Goal: Information Seeking & Learning: Learn about a topic

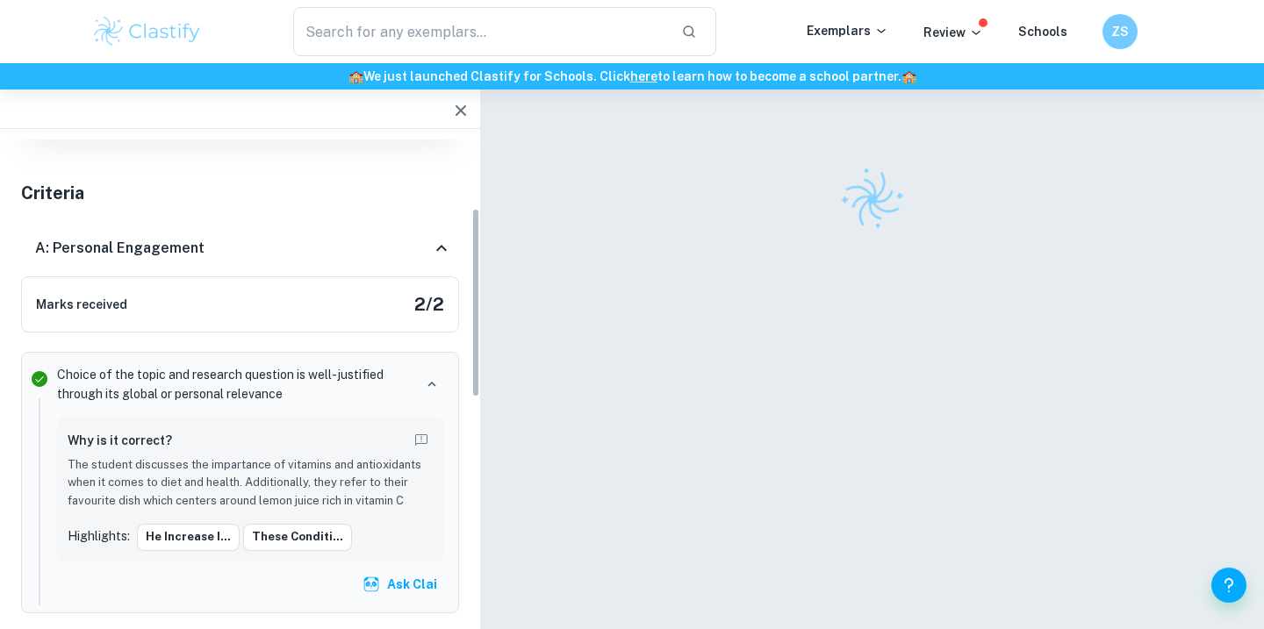
scroll to position [174, 0]
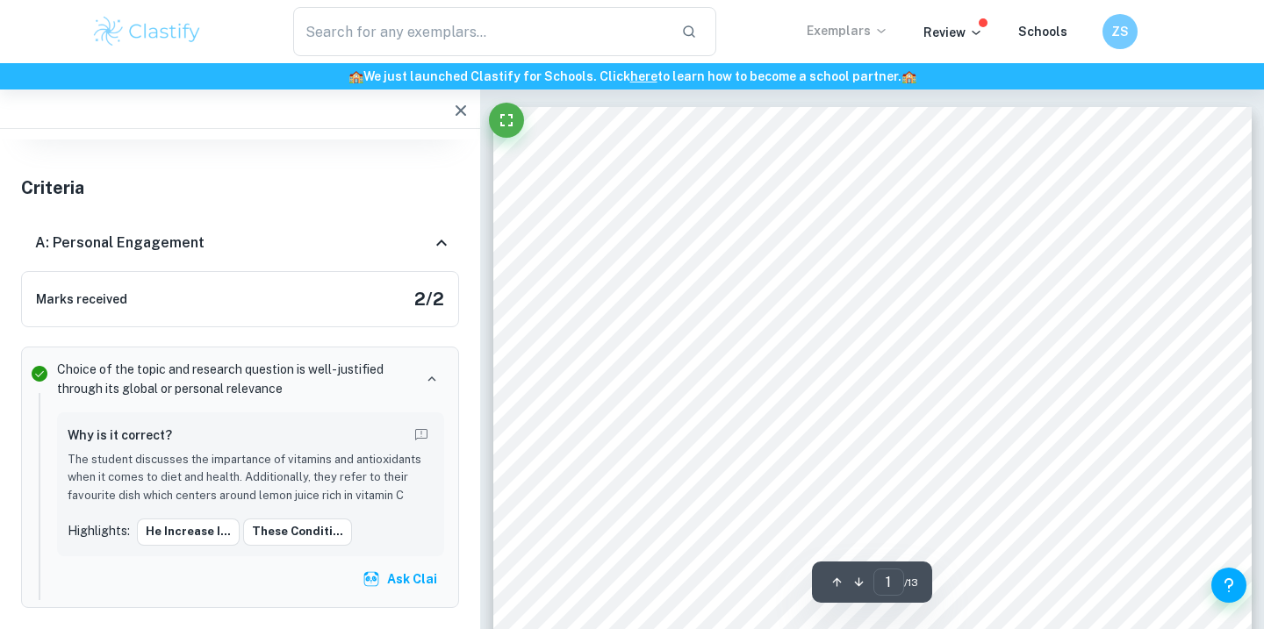
click at [850, 35] on p "Exemplars" at bounding box center [847, 30] width 82 height 19
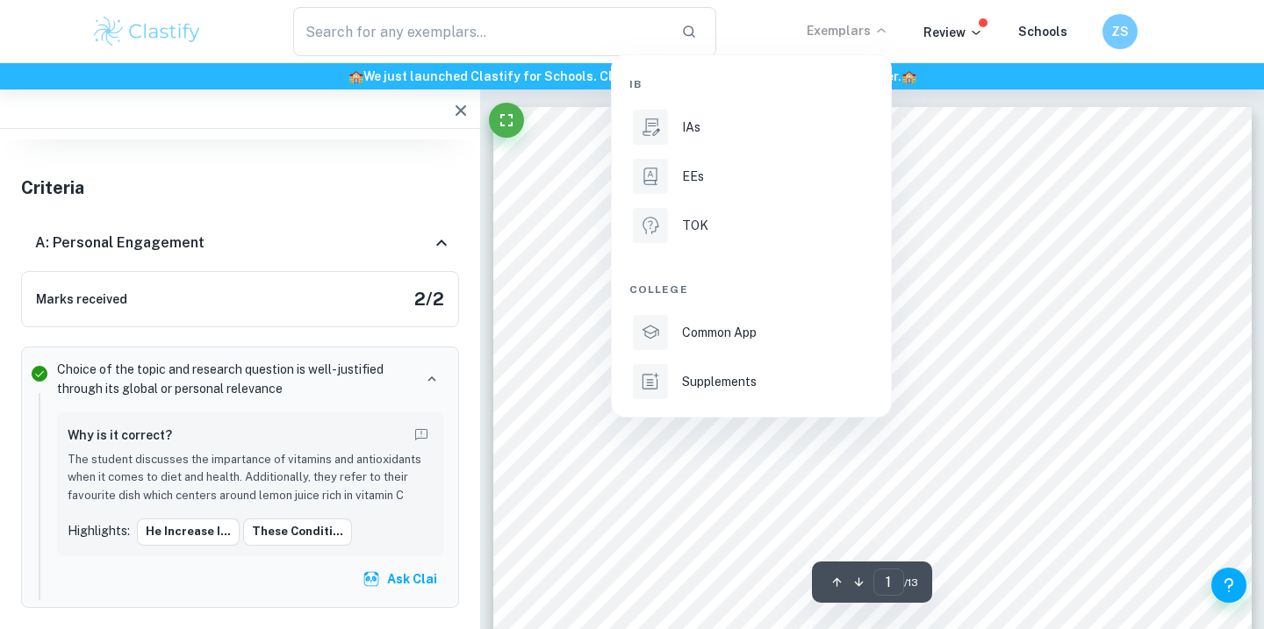
click at [473, 38] on div at bounding box center [632, 314] width 1264 height 629
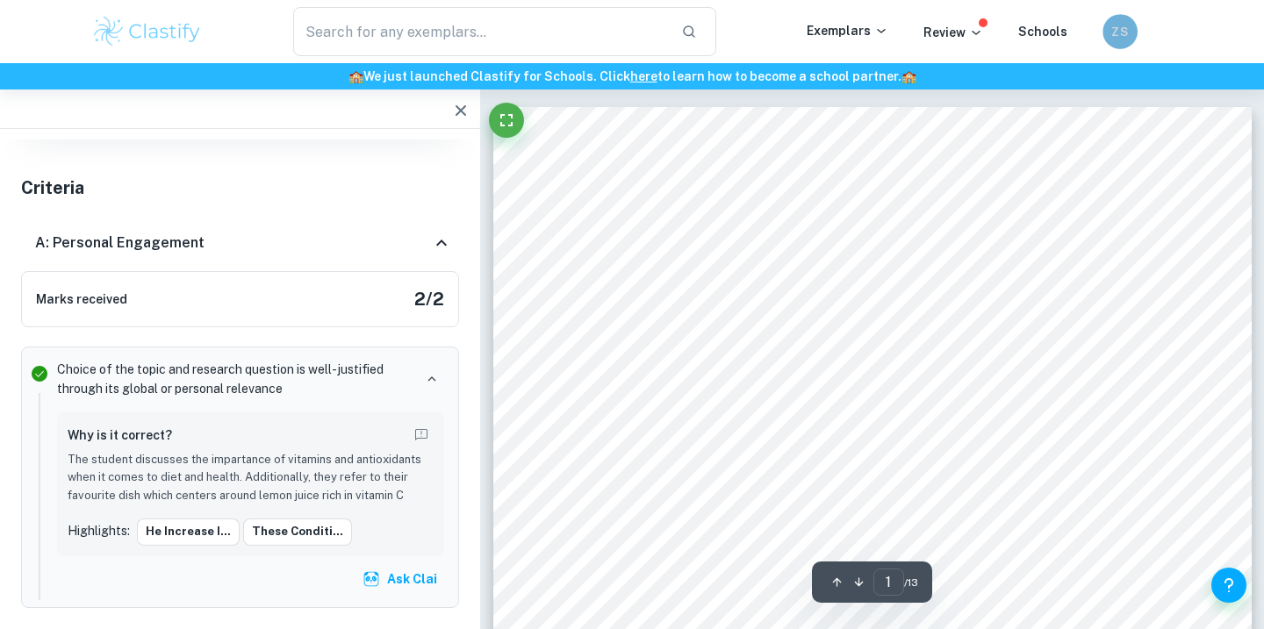
click at [1106, 31] on div "ZS" at bounding box center [1119, 31] width 35 height 35
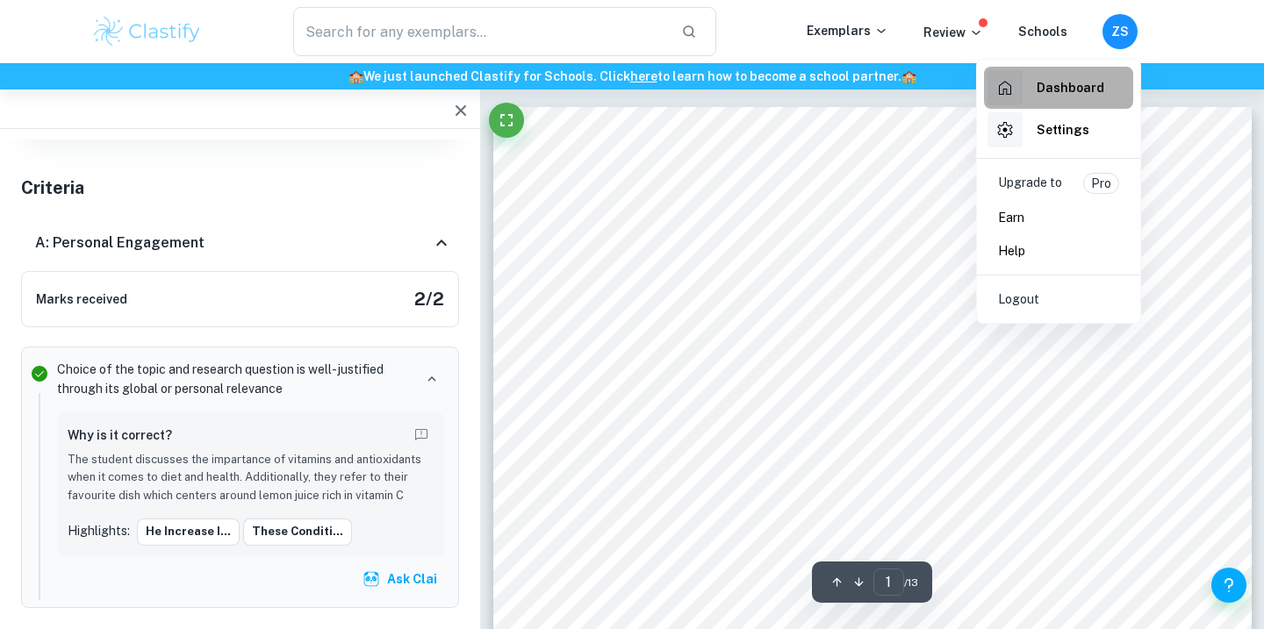
click at [1045, 83] on h6 "Dashboard" at bounding box center [1070, 87] width 68 height 19
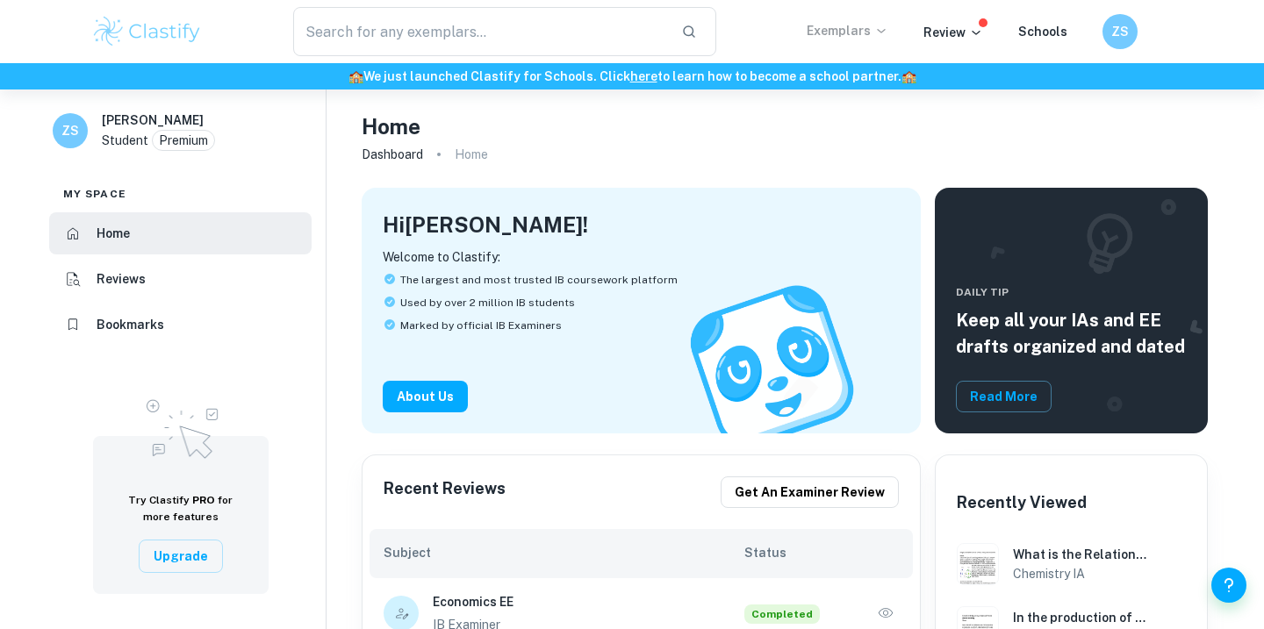
click at [848, 28] on p "Exemplars" at bounding box center [847, 30] width 82 height 19
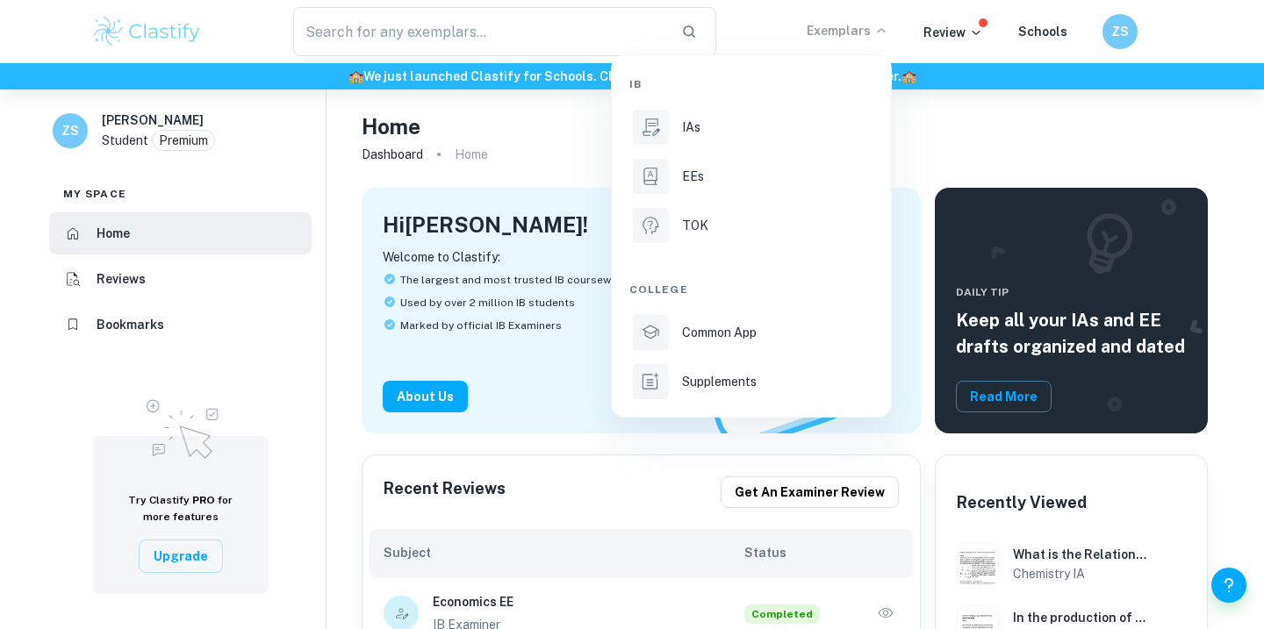
click at [526, 26] on div at bounding box center [632, 314] width 1264 height 629
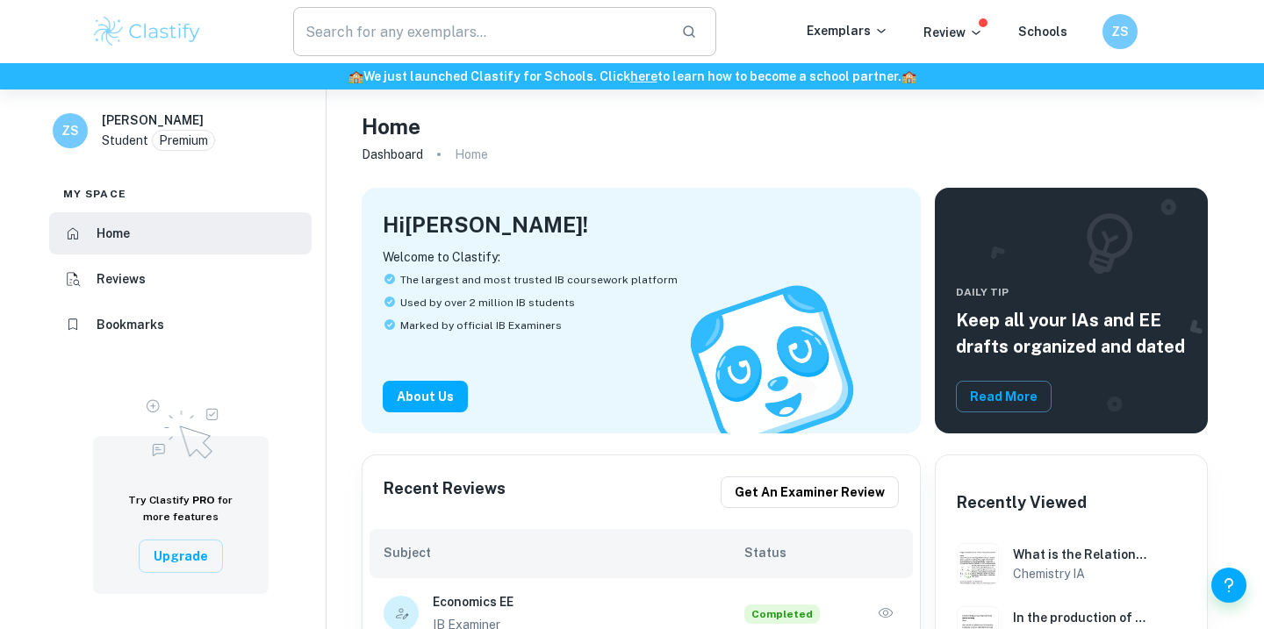
click at [521, 39] on input "text" at bounding box center [480, 31] width 374 height 49
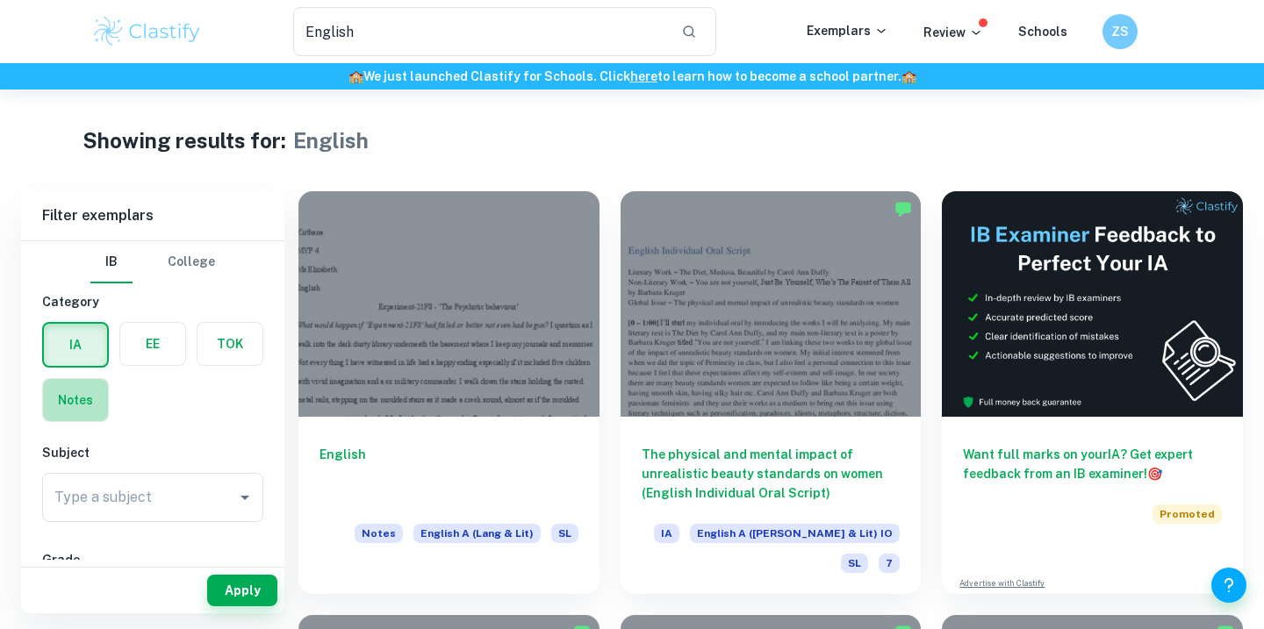
click at [88, 401] on label "button" at bounding box center [75, 400] width 65 height 42
click at [0, 0] on input "radio" at bounding box center [0, 0] width 0 height 0
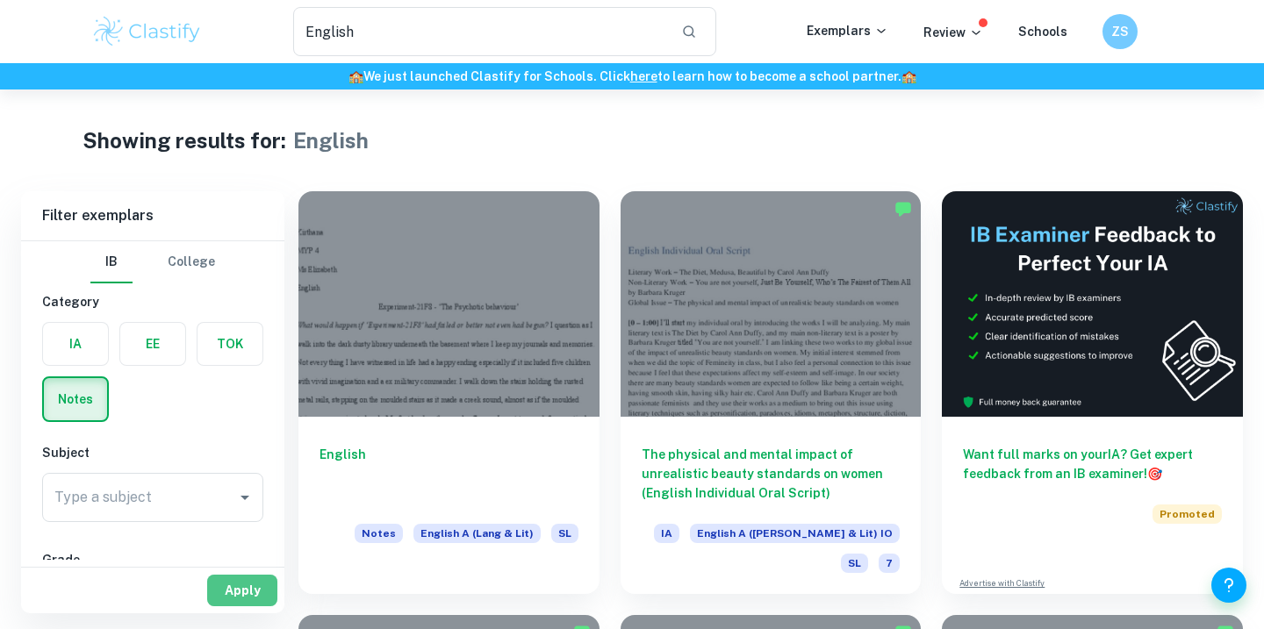
click at [247, 593] on button "Apply" at bounding box center [242, 591] width 70 height 32
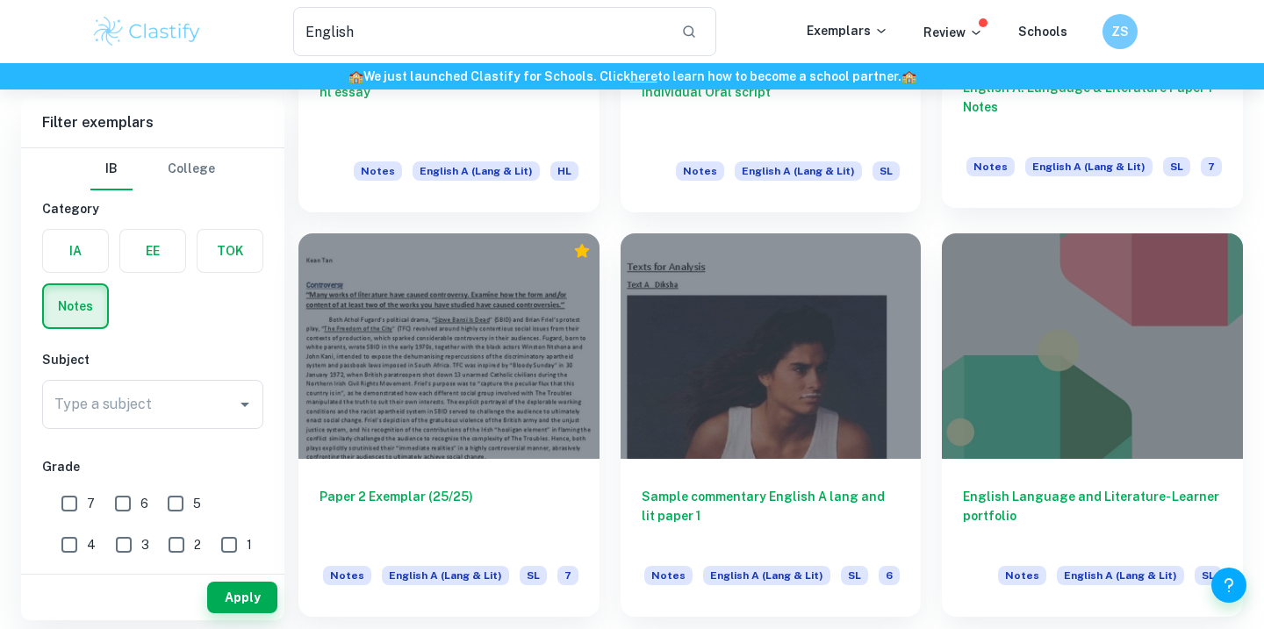
scroll to position [895, 0]
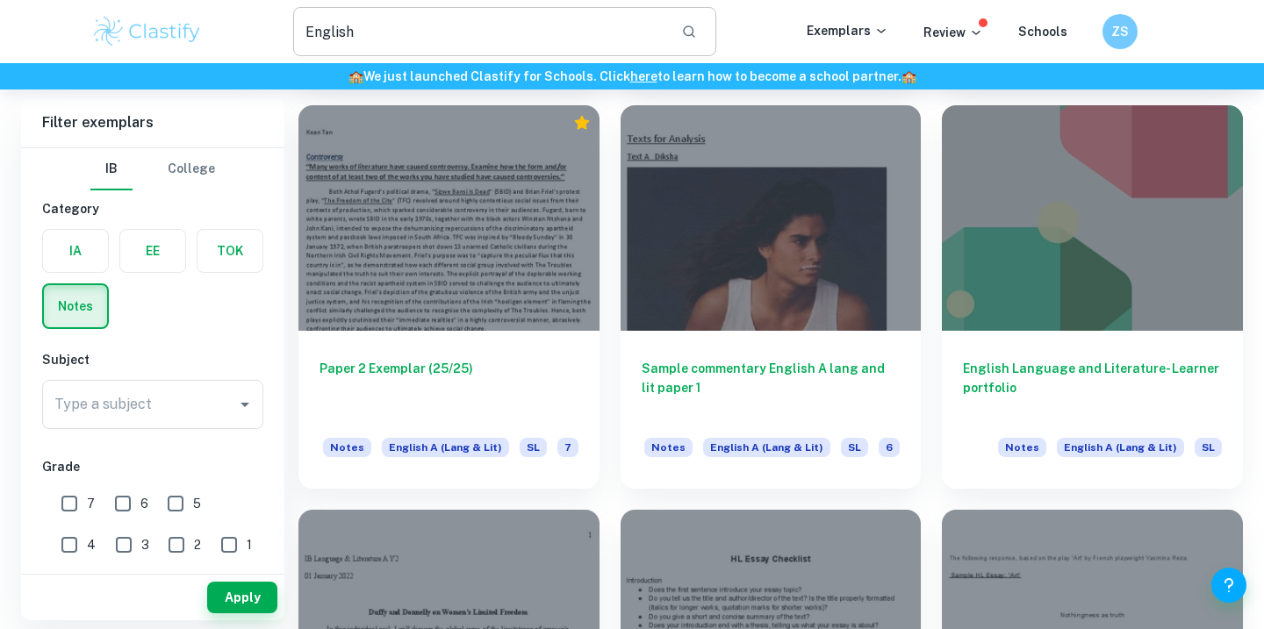
click at [362, 41] on input "English" at bounding box center [480, 31] width 374 height 49
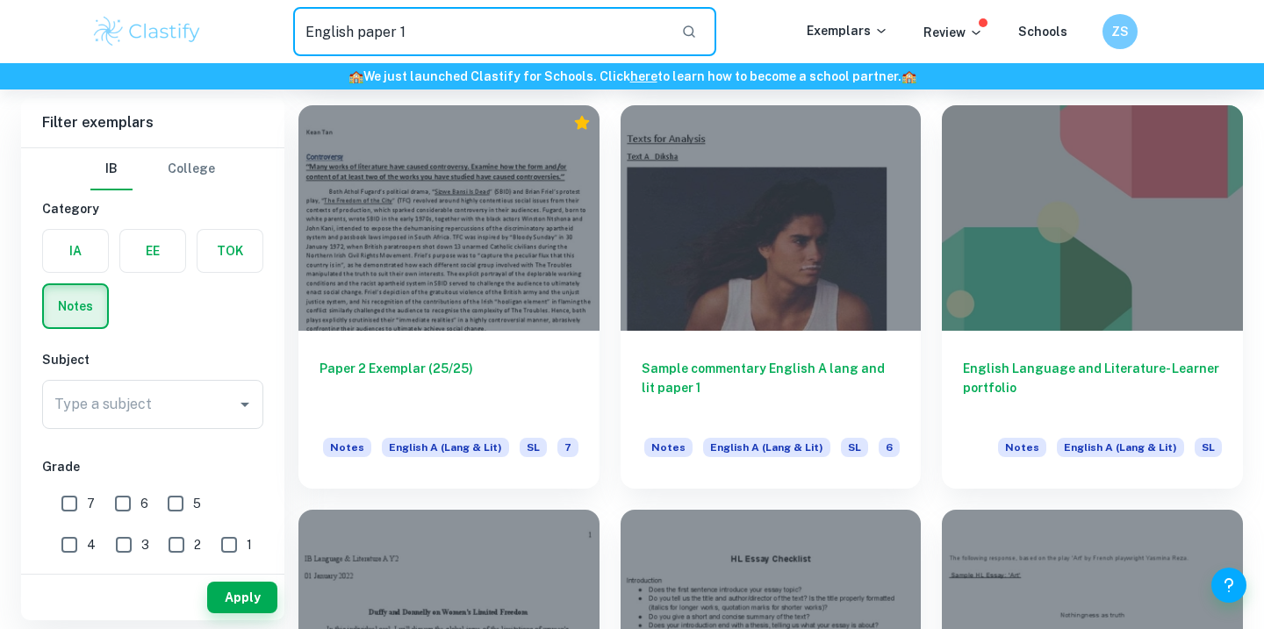
type input "English paper 1"
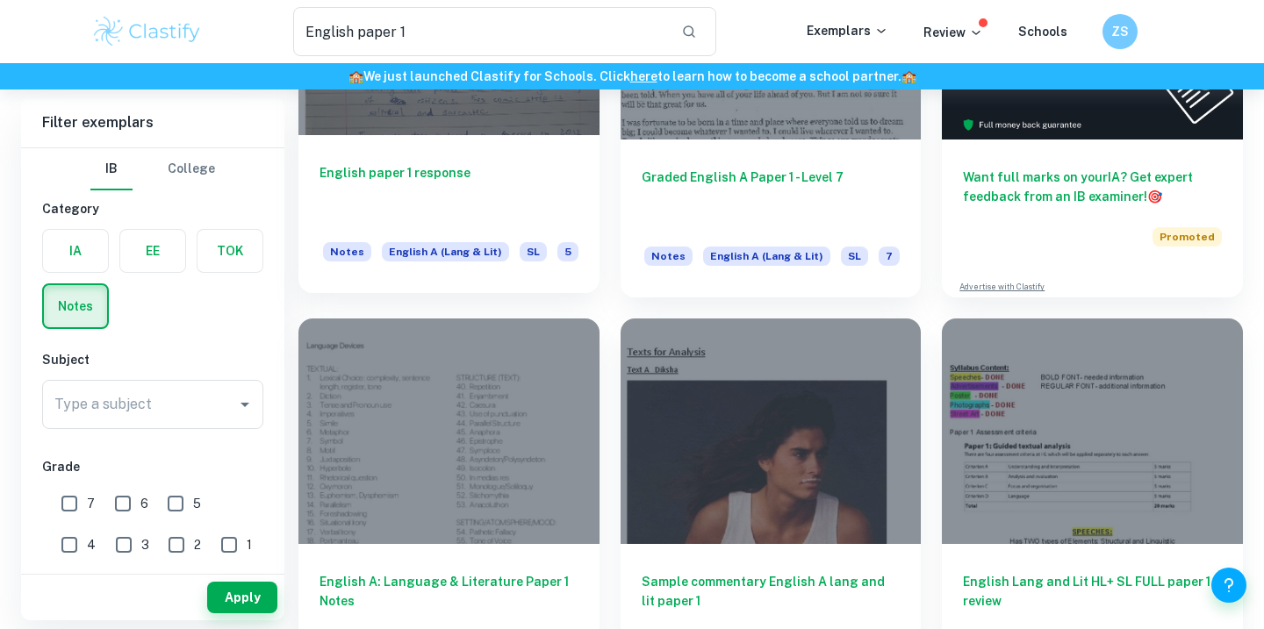
scroll to position [322, 0]
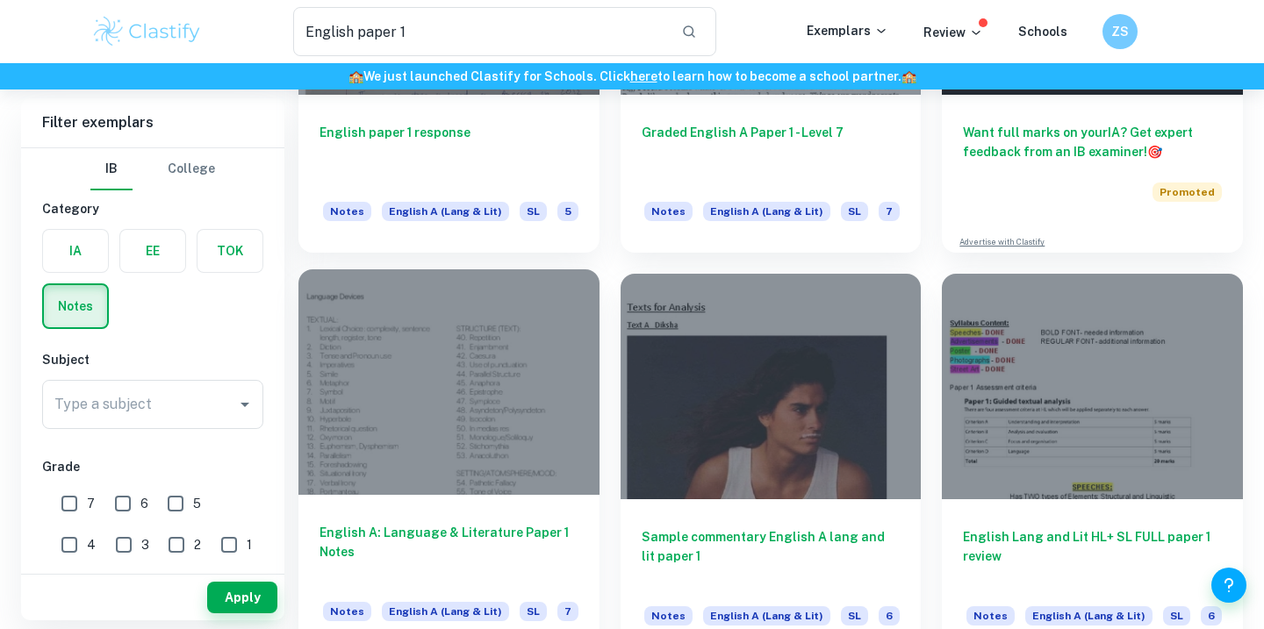
click at [455, 481] on div at bounding box center [448, 382] width 301 height 226
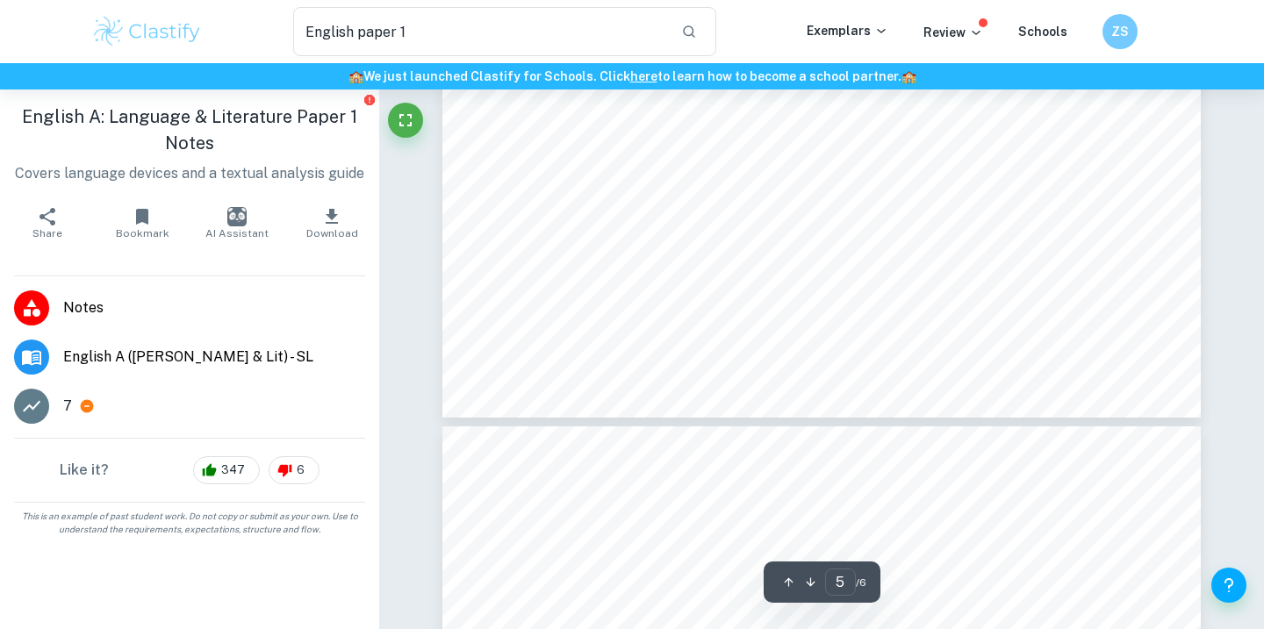
scroll to position [4292, 0]
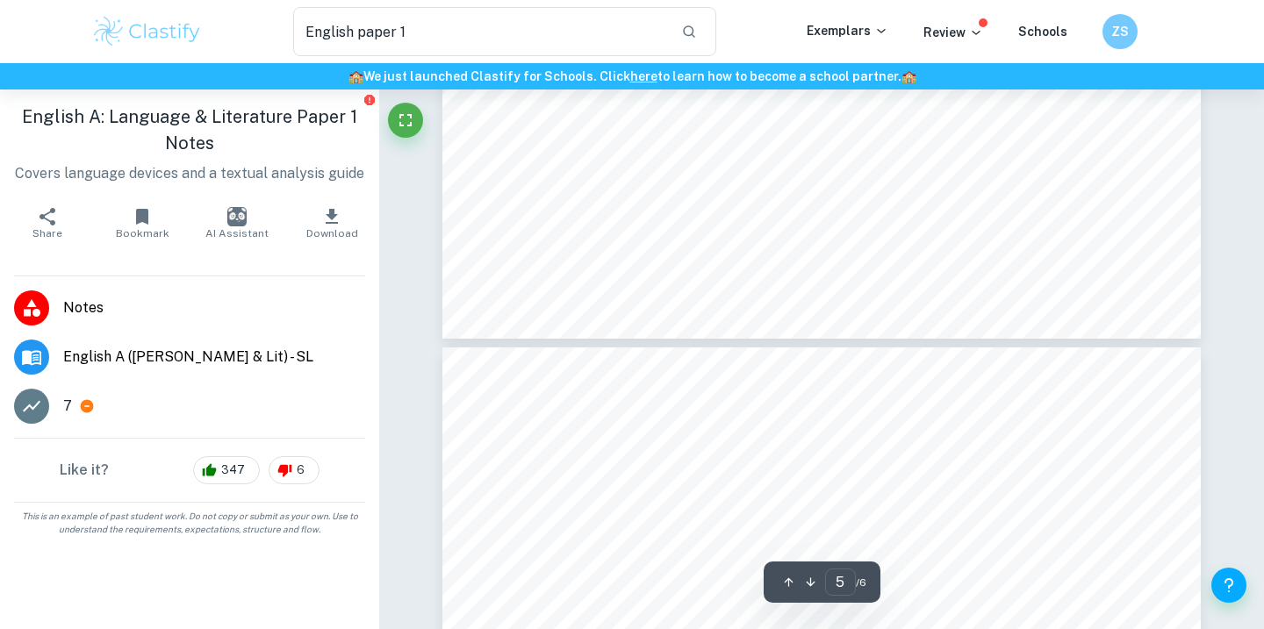
type input "6"
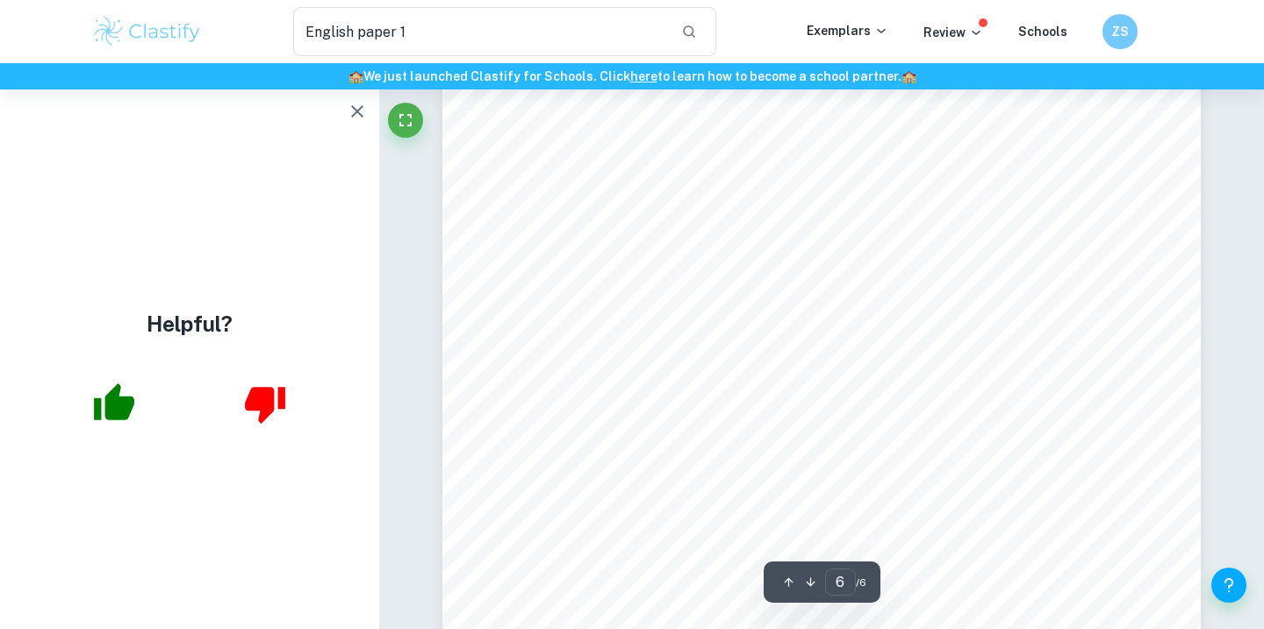
scroll to position [5408, 0]
click at [356, 106] on icon "button" at bounding box center [357, 111] width 21 height 21
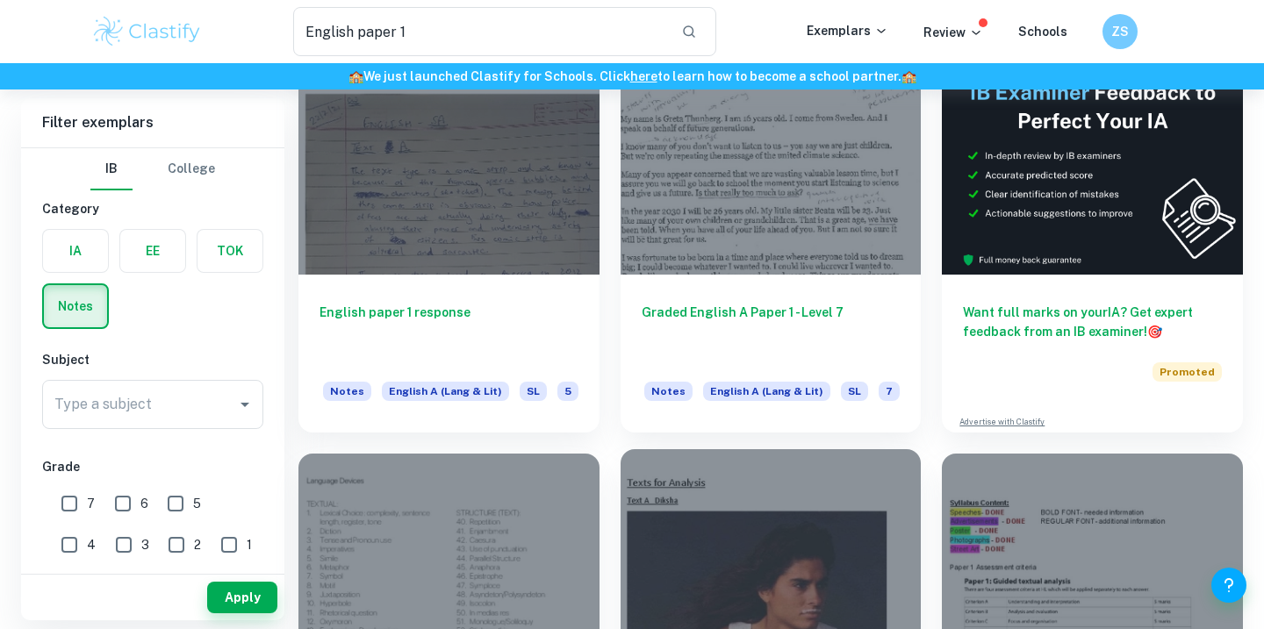
scroll to position [113, 0]
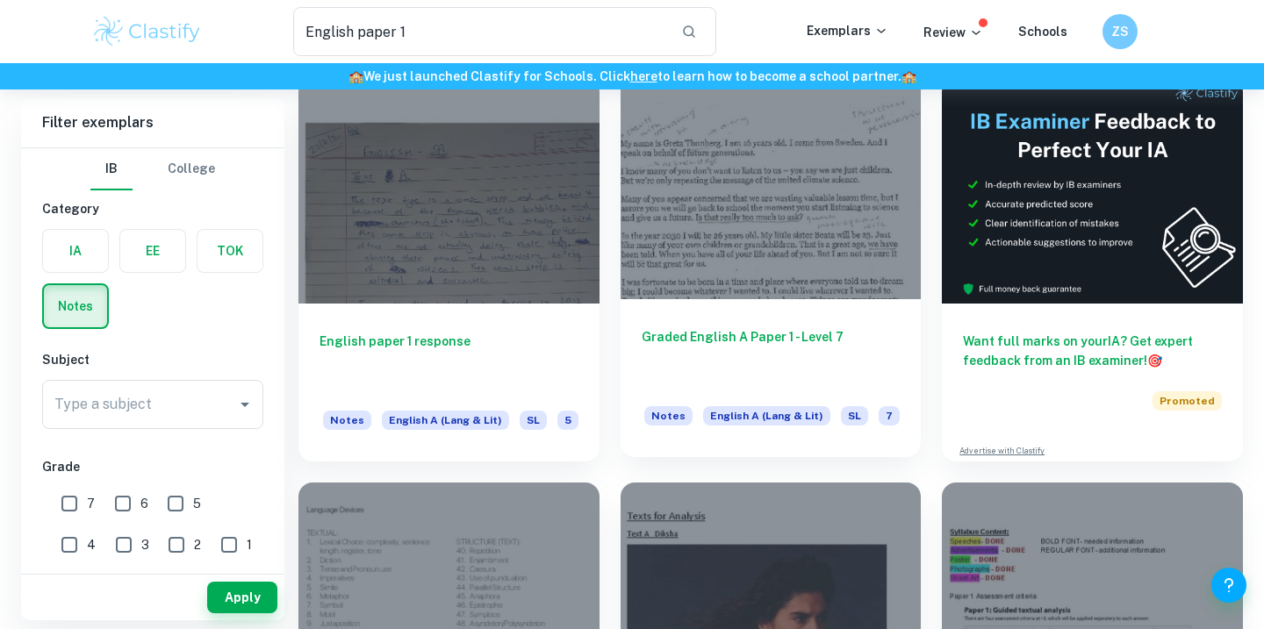
click at [771, 312] on div "Graded English A Paper 1 - Level 7 Notes English A (Lang & Lit) SL 7" at bounding box center [770, 378] width 301 height 158
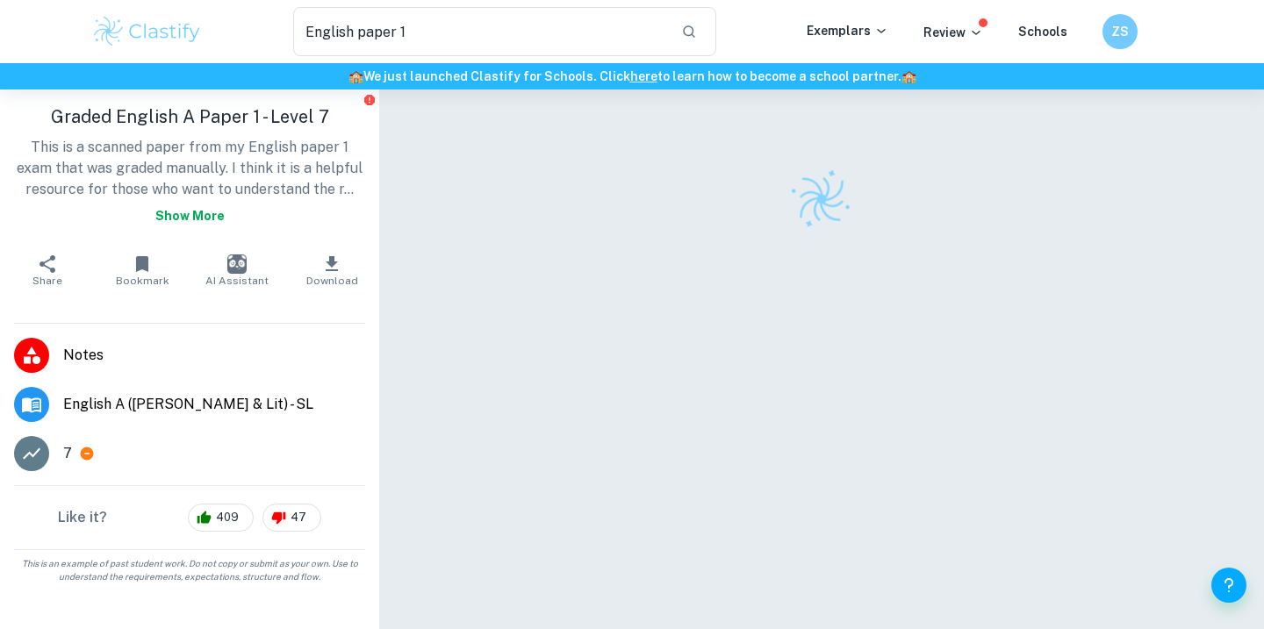
click at [210, 224] on button "Show more" at bounding box center [189, 216] width 83 height 32
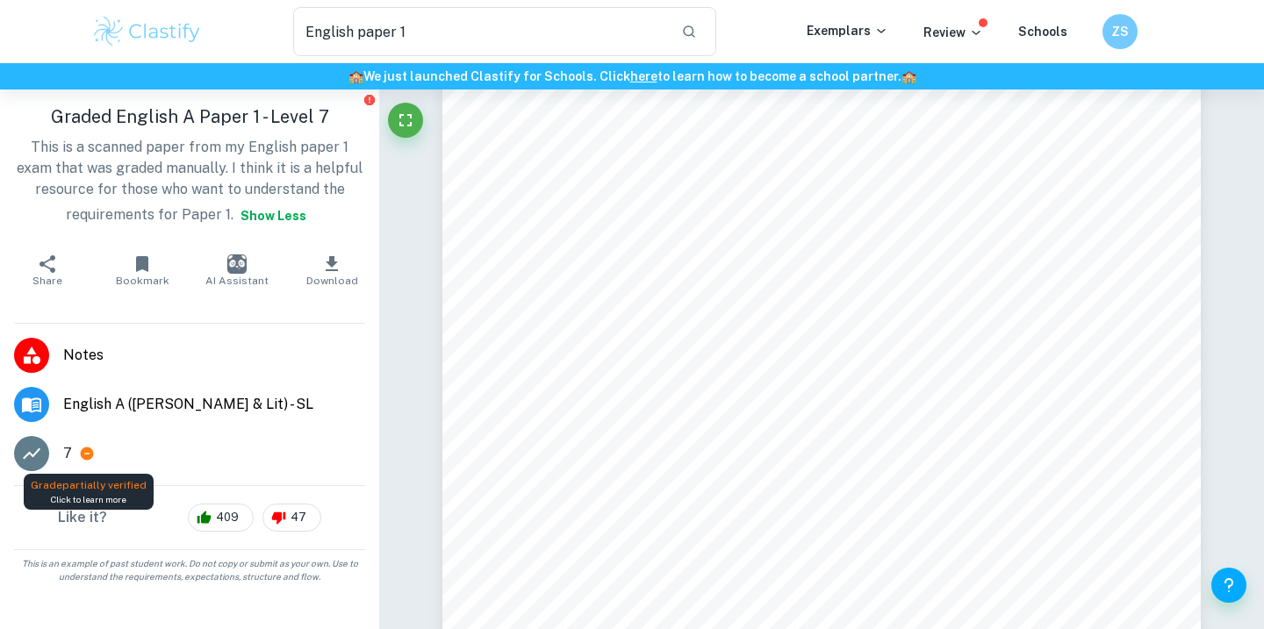
click at [81, 452] on icon at bounding box center [87, 454] width 13 height 13
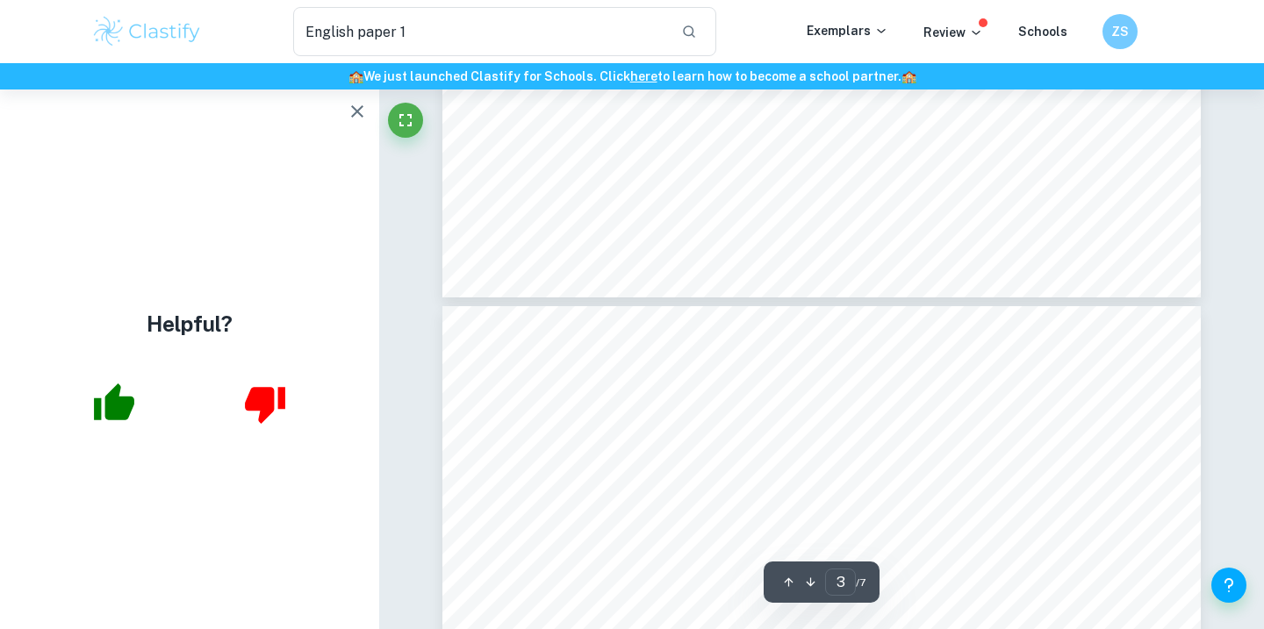
scroll to position [3091, 0]
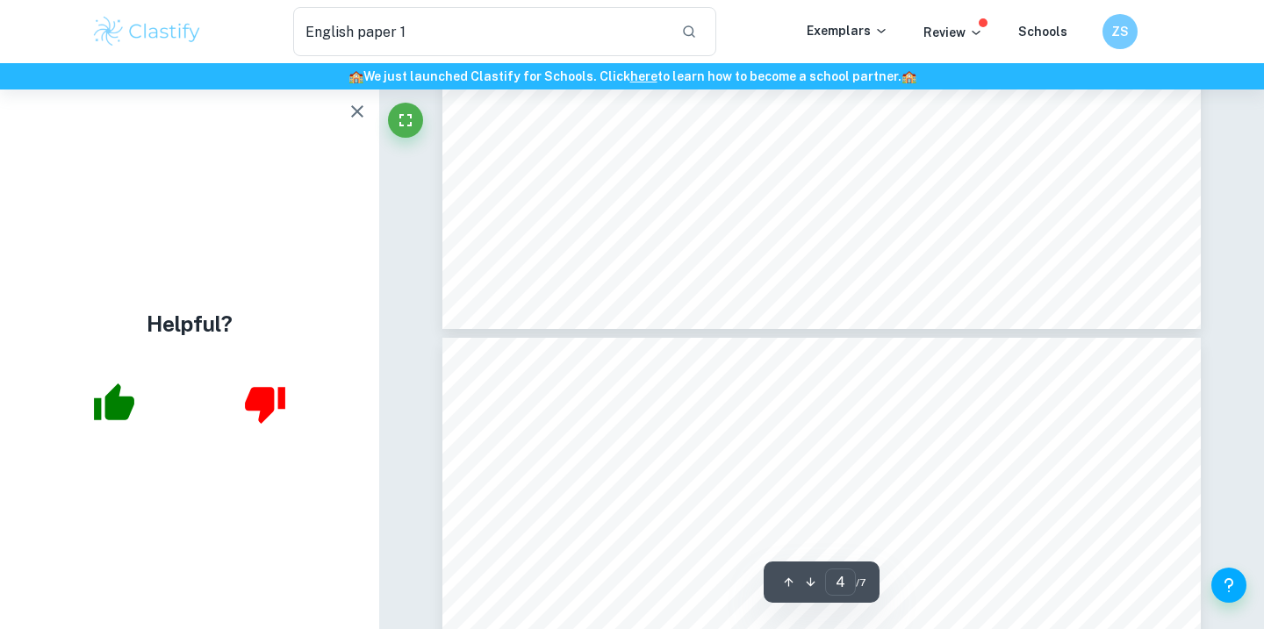
type input "5"
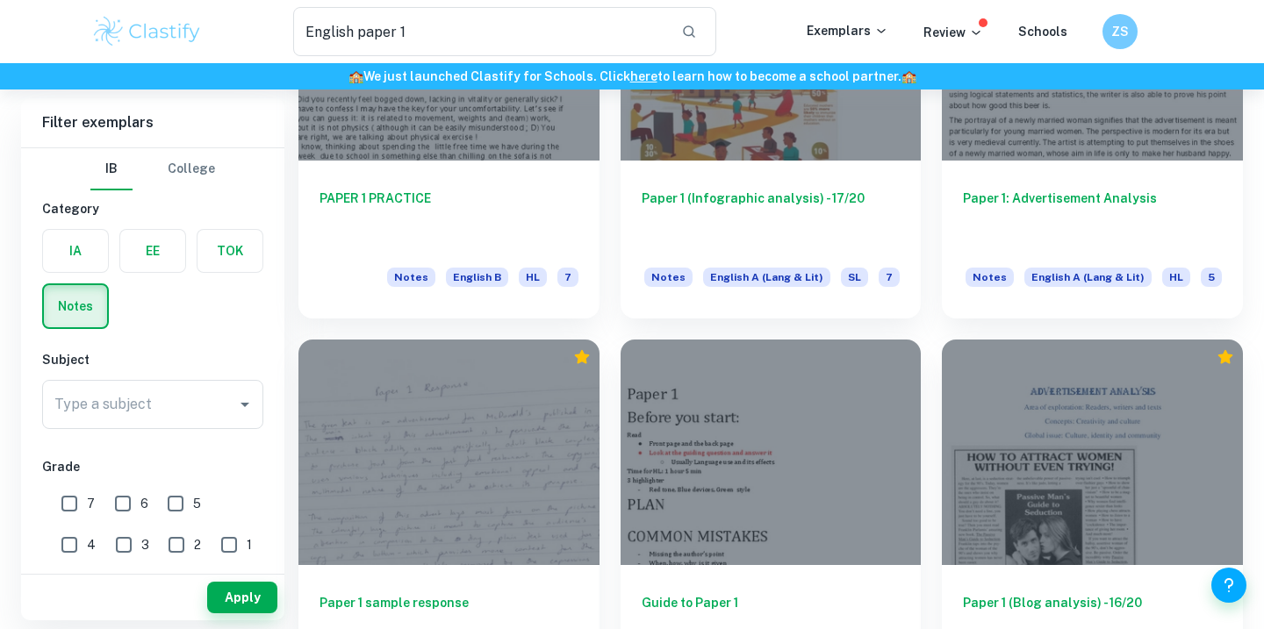
scroll to position [940, 0]
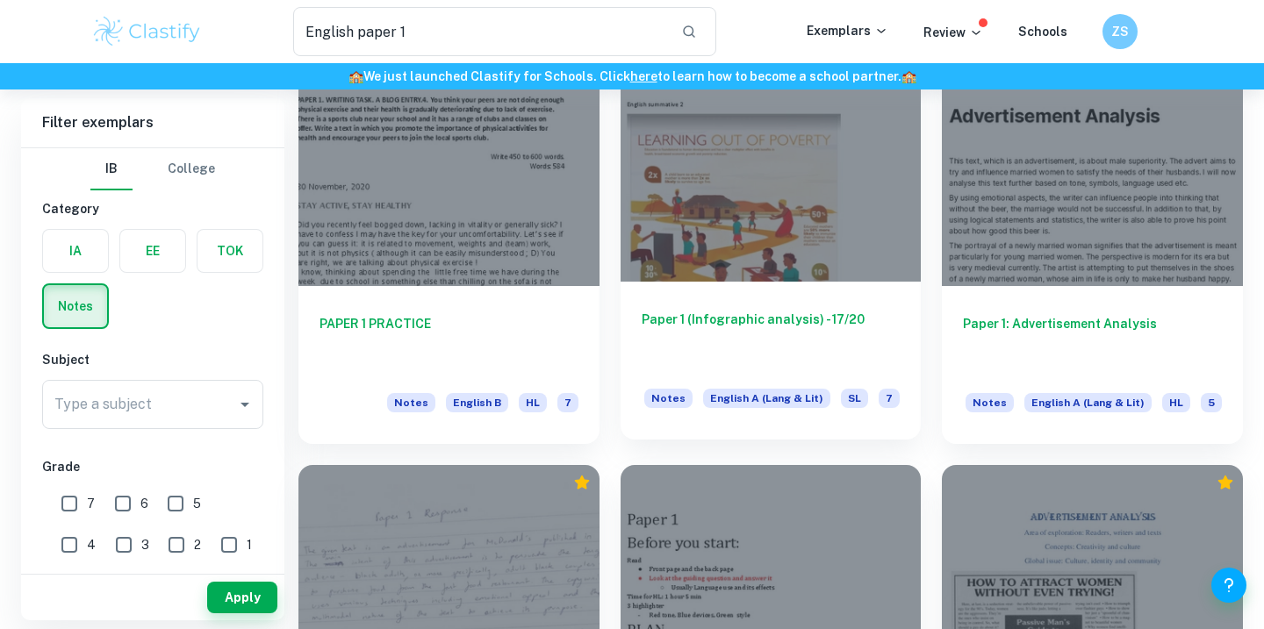
click at [813, 290] on div "Paper 1 (Infographic analysis) - 17/20 Notes English A (Lang & Lit) SL 7" at bounding box center [770, 361] width 301 height 158
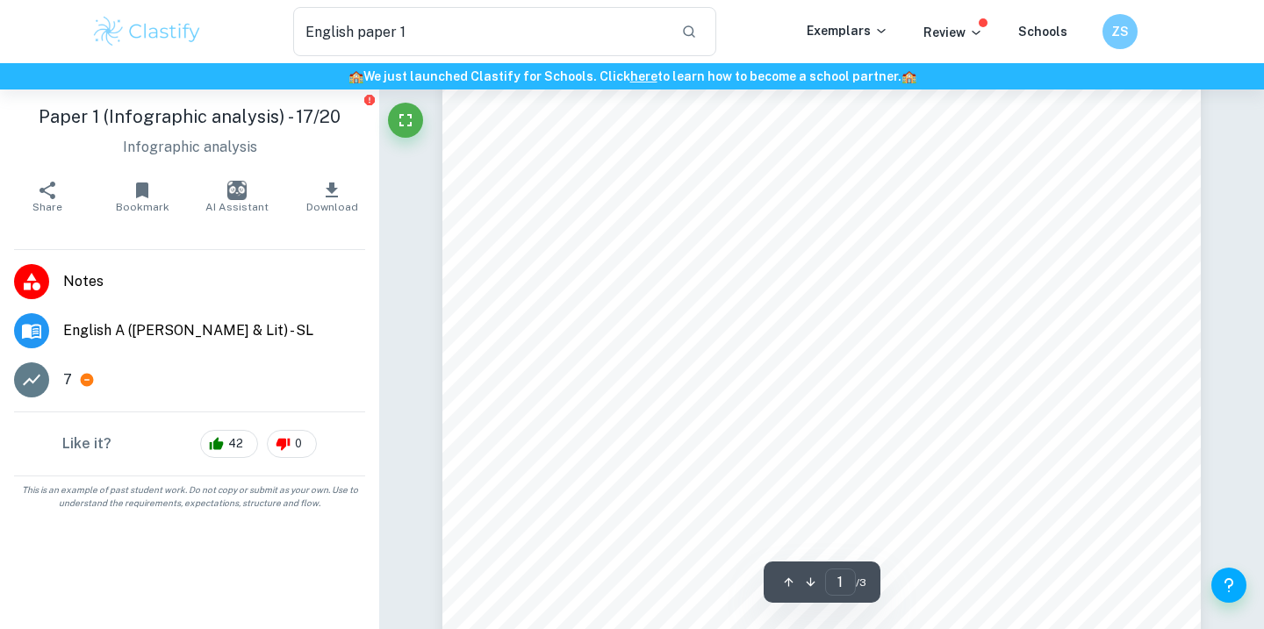
scroll to position [940, 0]
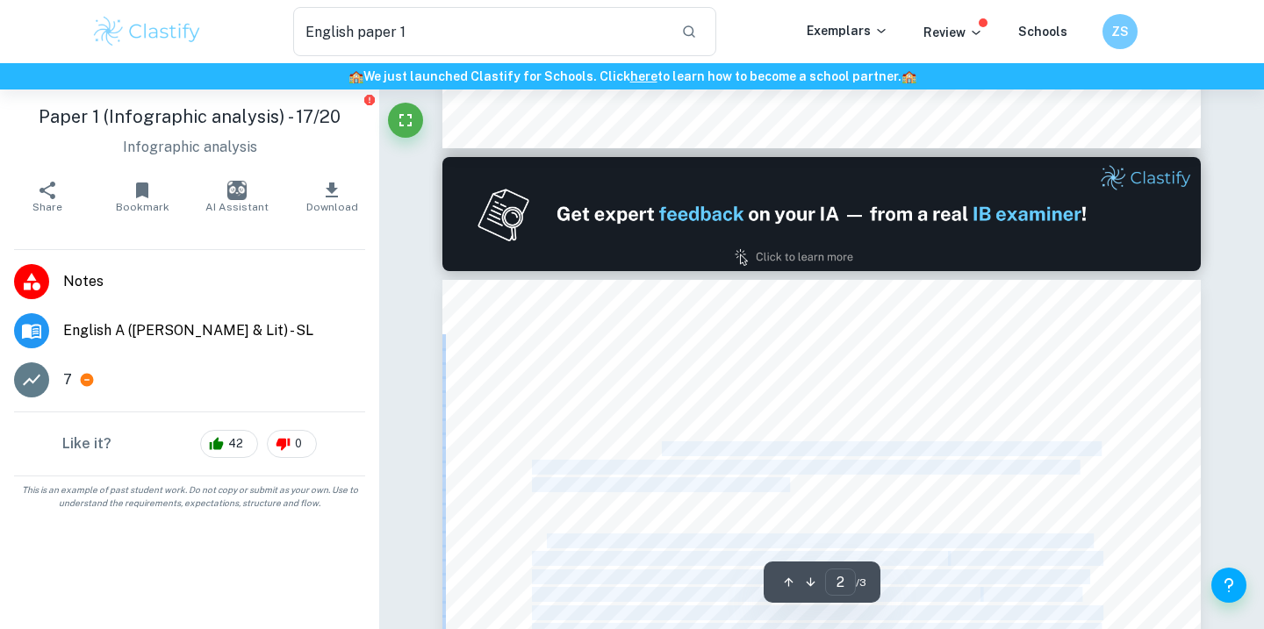
drag, startPoint x: 535, startPoint y: 383, endPoint x: 658, endPoint y: 452, distance: 141.1
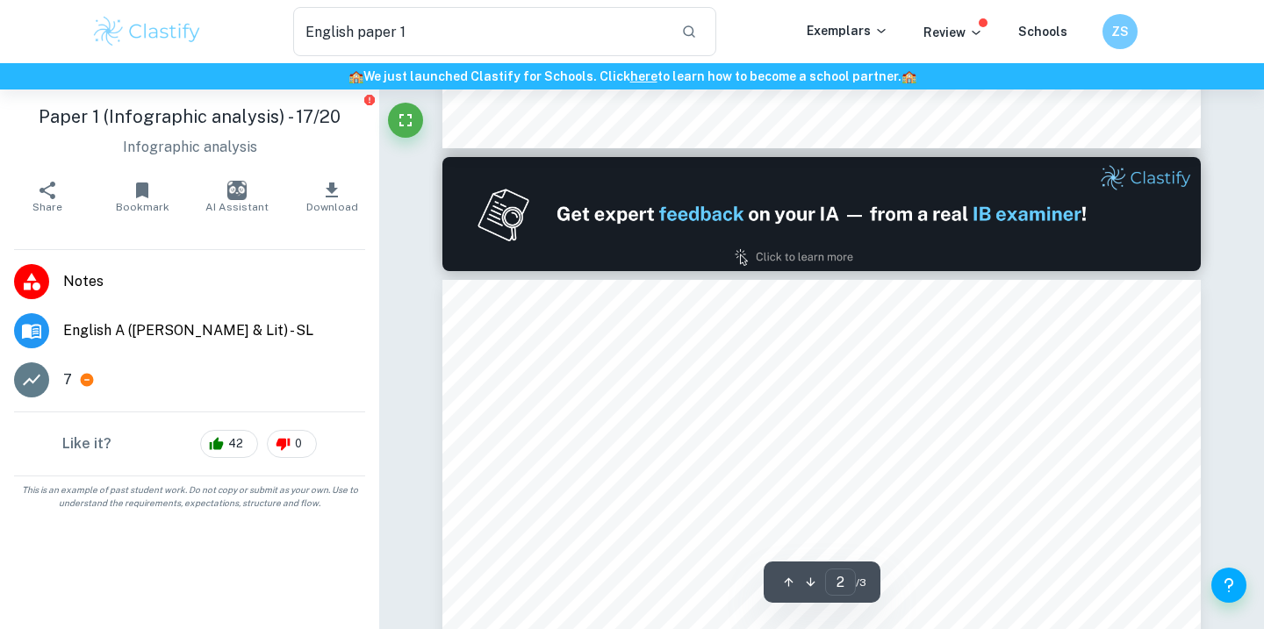
click at [658, 452] on span "visual interest and provide a visual of the impoverished environment those in p…" at bounding box center [815, 449] width 566 height 14
click at [655, 452] on span "visual interest and provide a visual of the impoverished environment those in p…" at bounding box center [815, 449] width 566 height 14
click at [642, 447] on span "visual interest and provide a visual of the impoverished environment those in p…" at bounding box center [815, 449] width 566 height 14
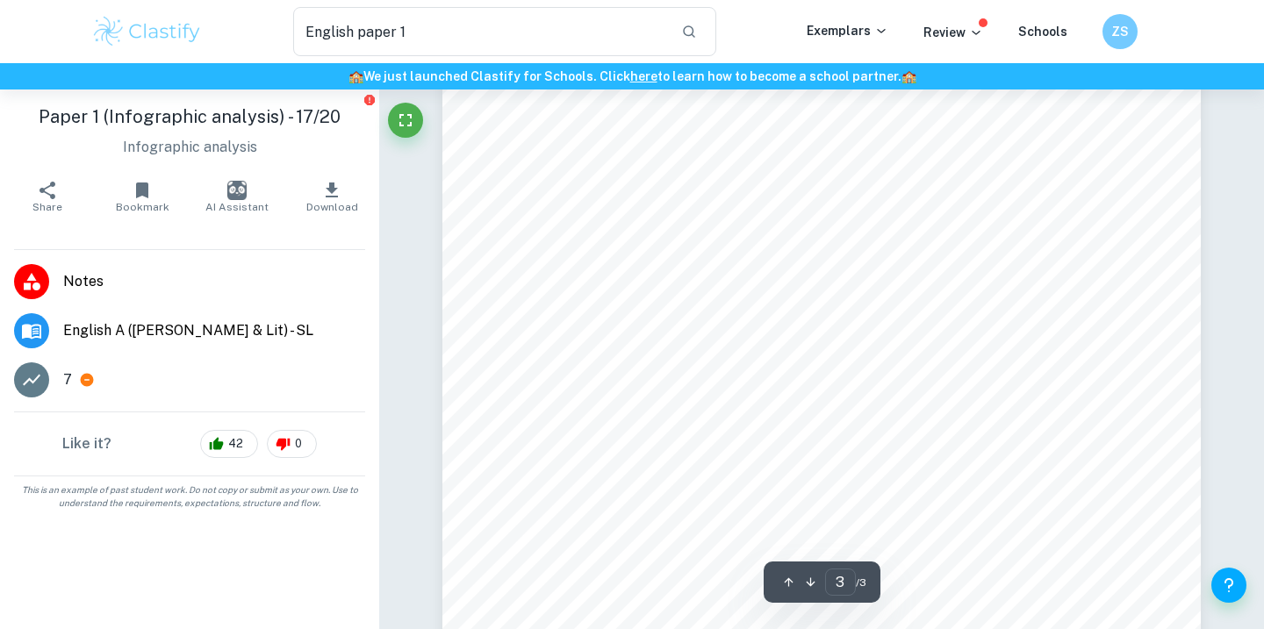
scroll to position [2557, 0]
drag, startPoint x: 540, startPoint y: 378, endPoint x: 996, endPoint y: 157, distance: 507.0
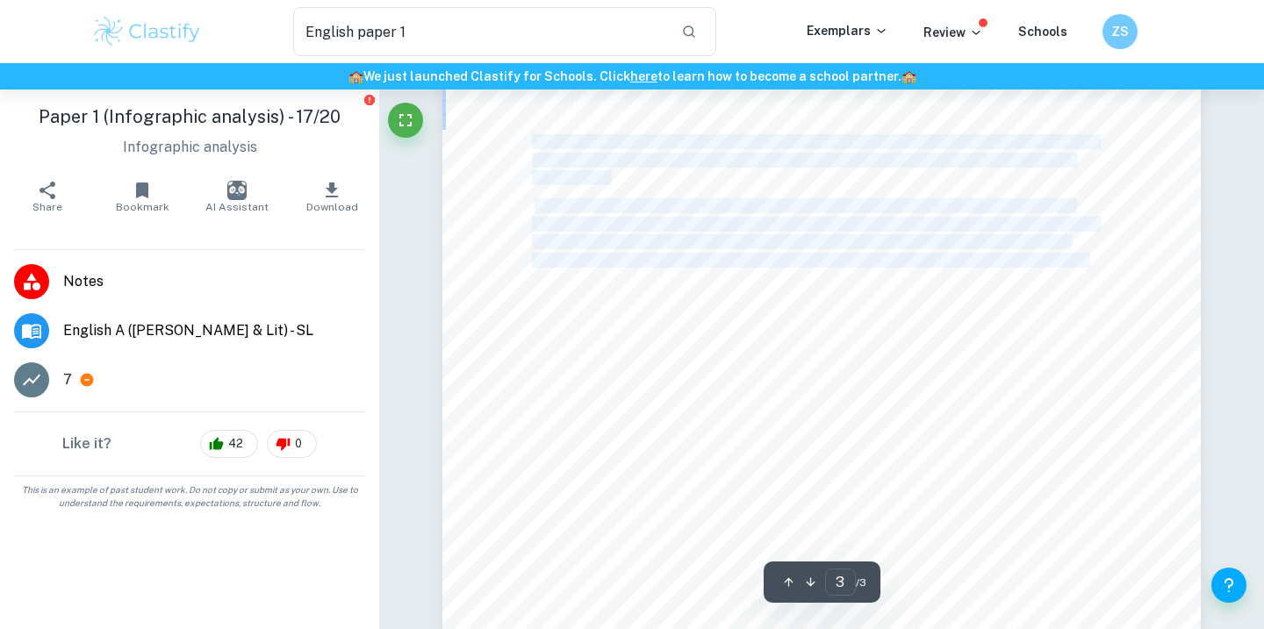
copy body "This is an infographic published by USAID that aims to demonstrate the benefits…"
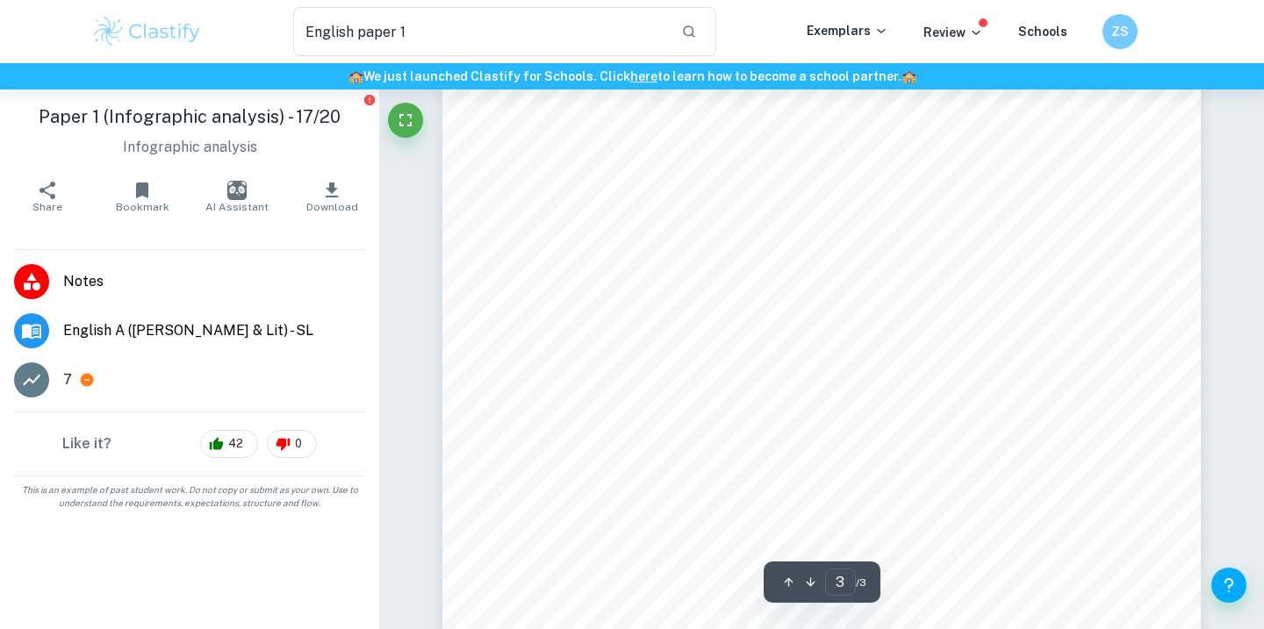
click at [908, 190] on div "nearly everybody. This strengthens the empathetic connection between the indivi…" at bounding box center [821, 535] width 758 height 981
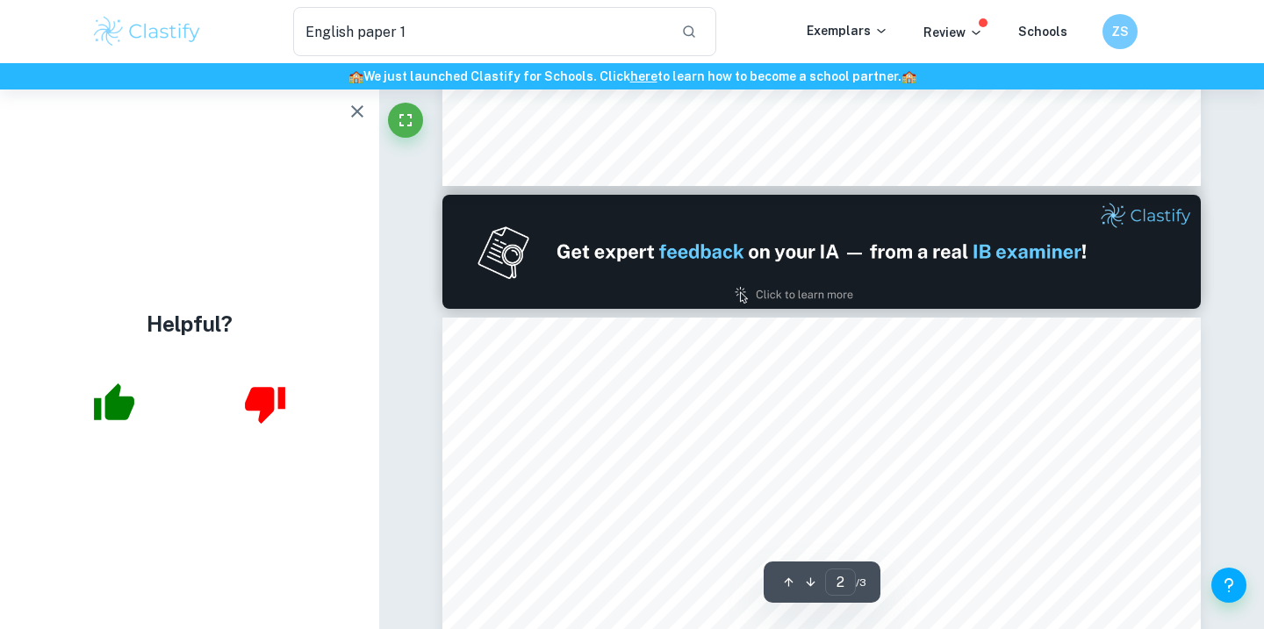
scroll to position [933, 0]
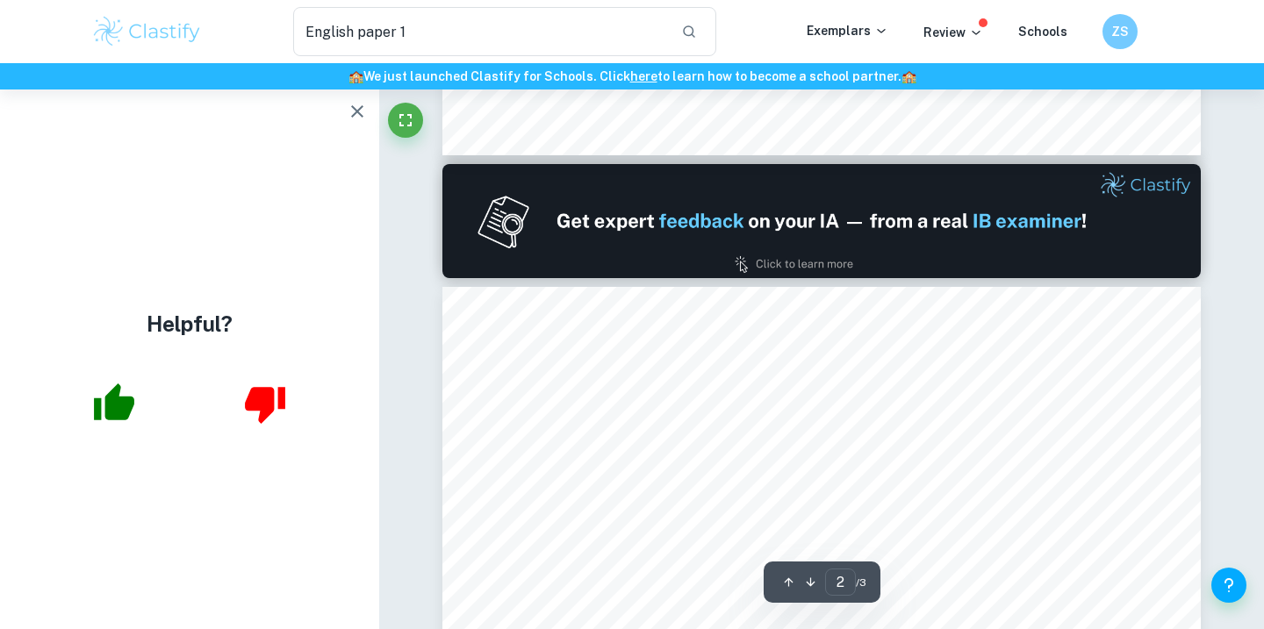
click at [347, 111] on icon "button" at bounding box center [357, 111] width 21 height 21
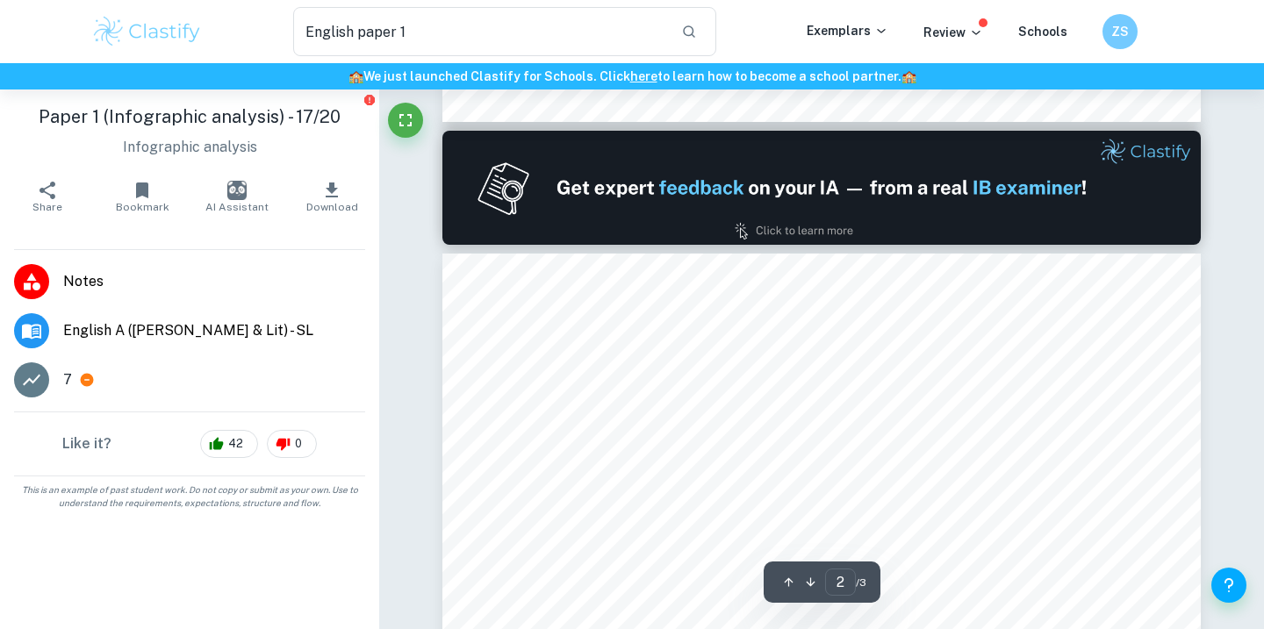
scroll to position [973, 0]
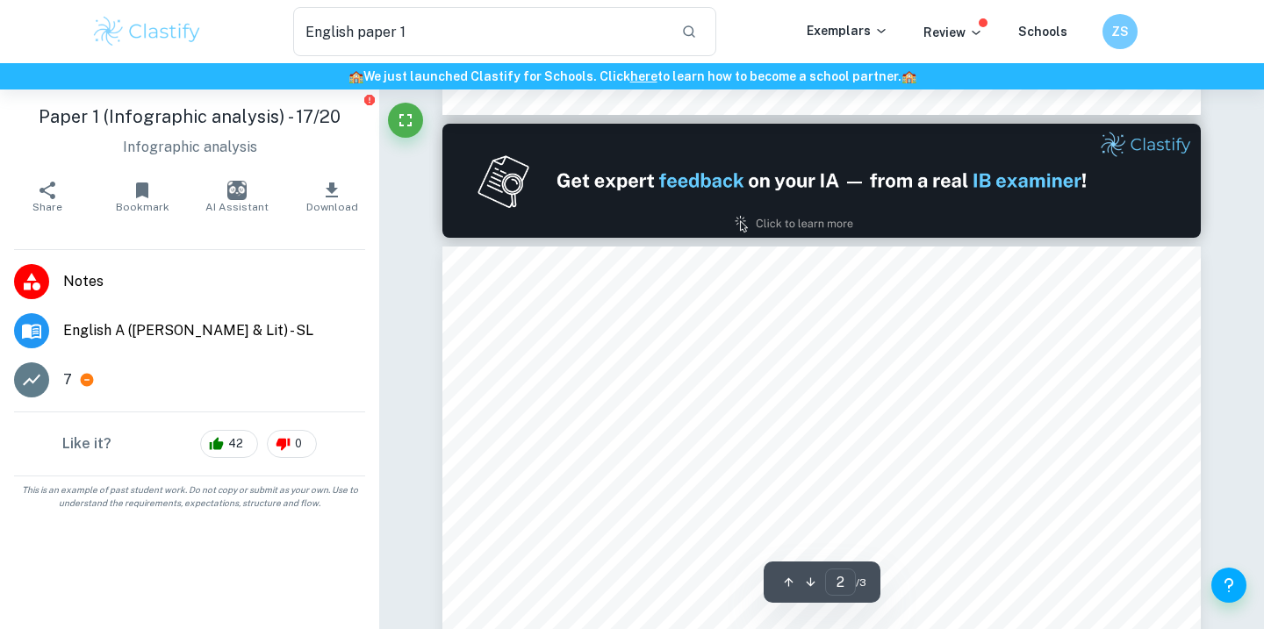
type input "1"
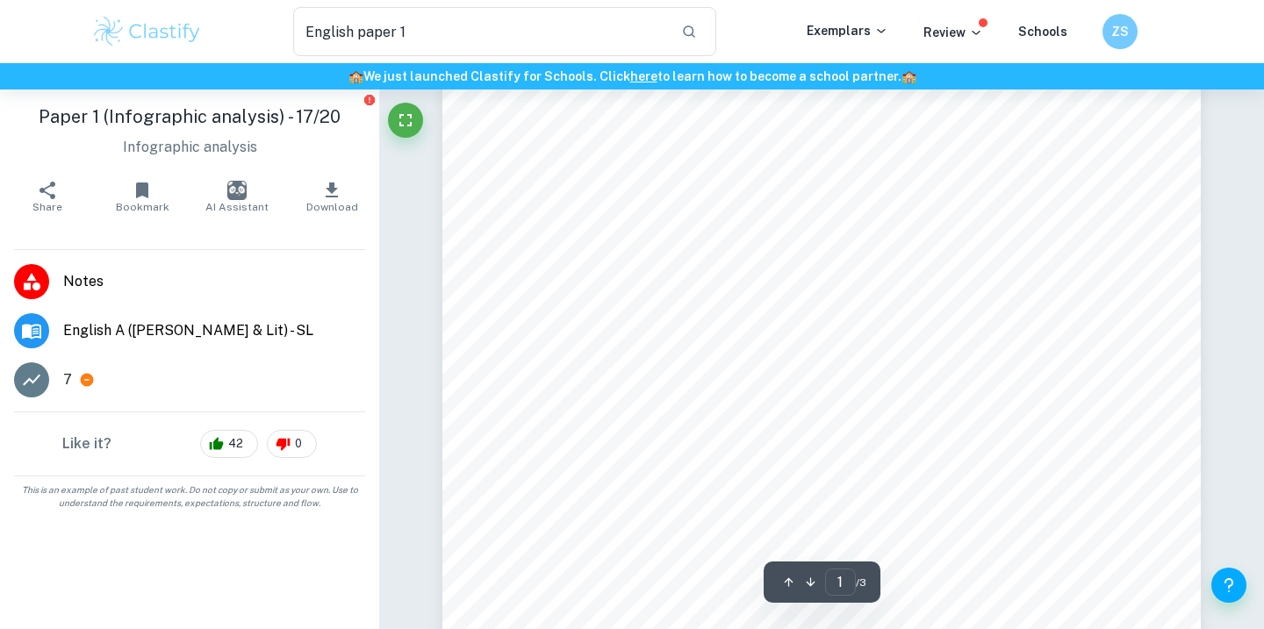
scroll to position [120, 0]
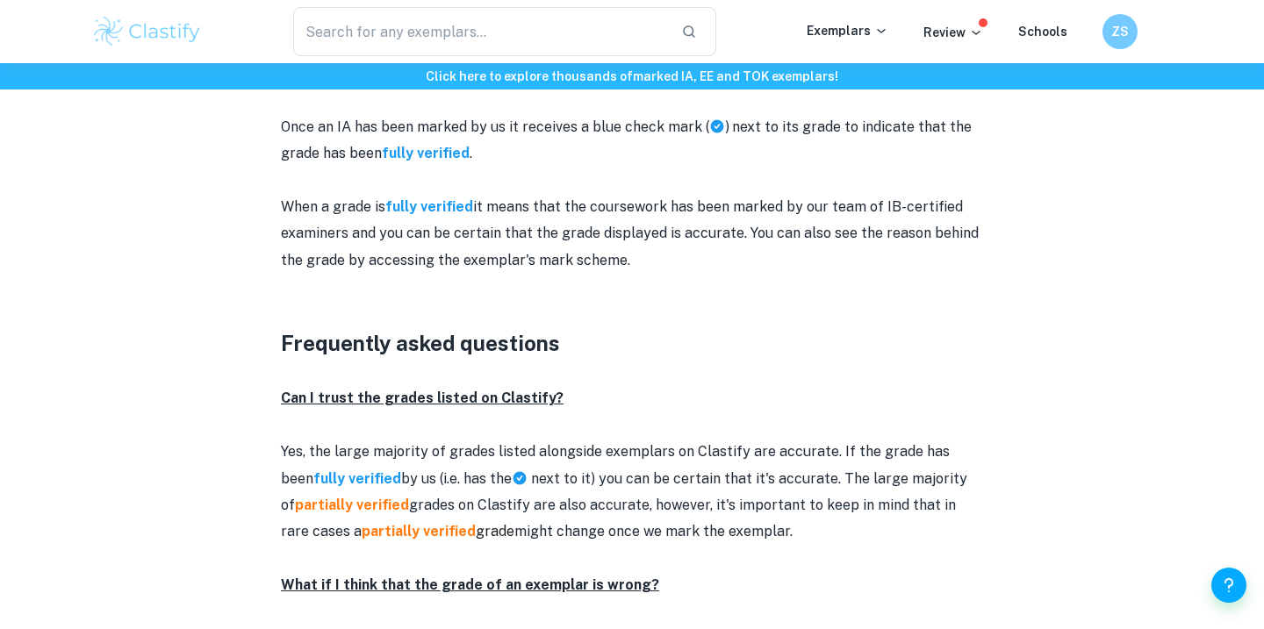
scroll to position [2242, 0]
